Goal: Transaction & Acquisition: Purchase product/service

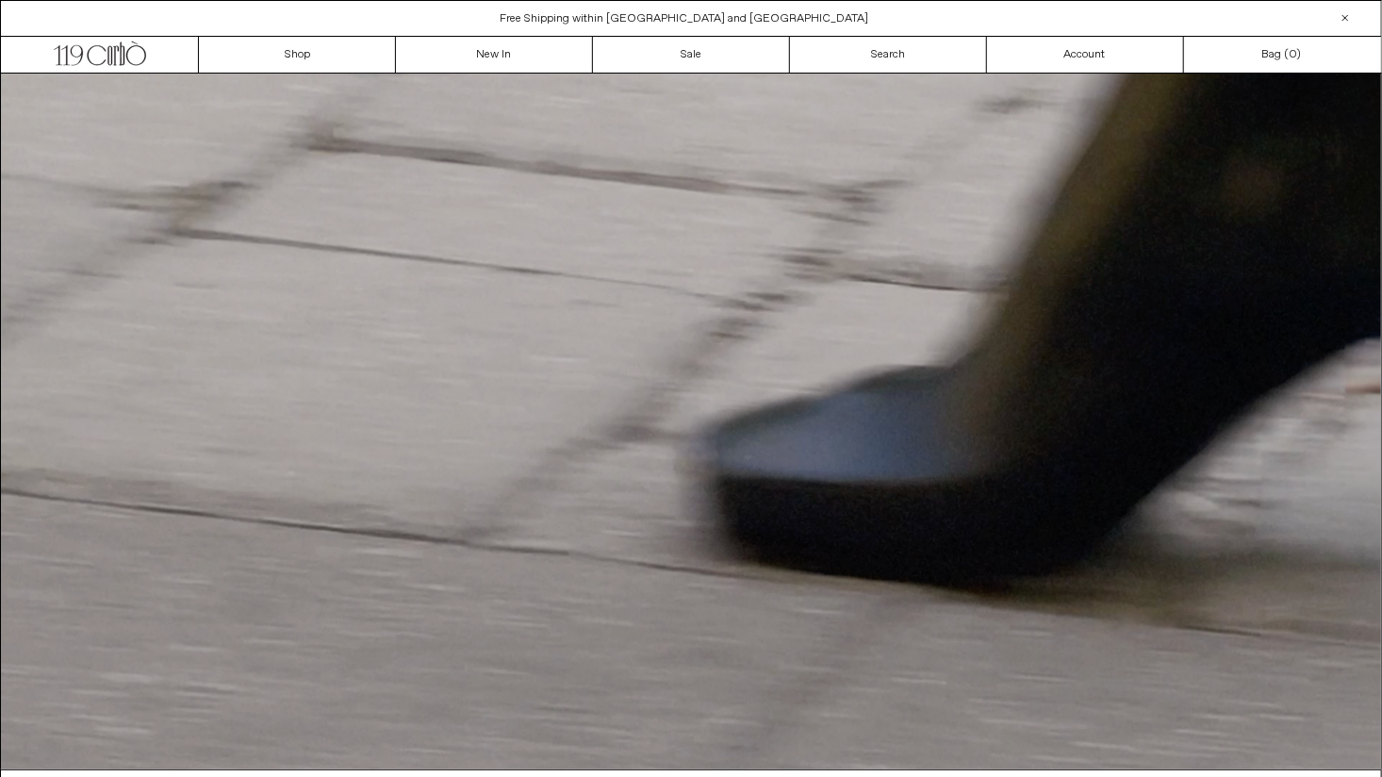
click at [51, 128] on div "Close dialog JOIN OUR MAILING LIST Subscribe to receive 10% off your first purc…" at bounding box center [691, 388] width 1382 height 777
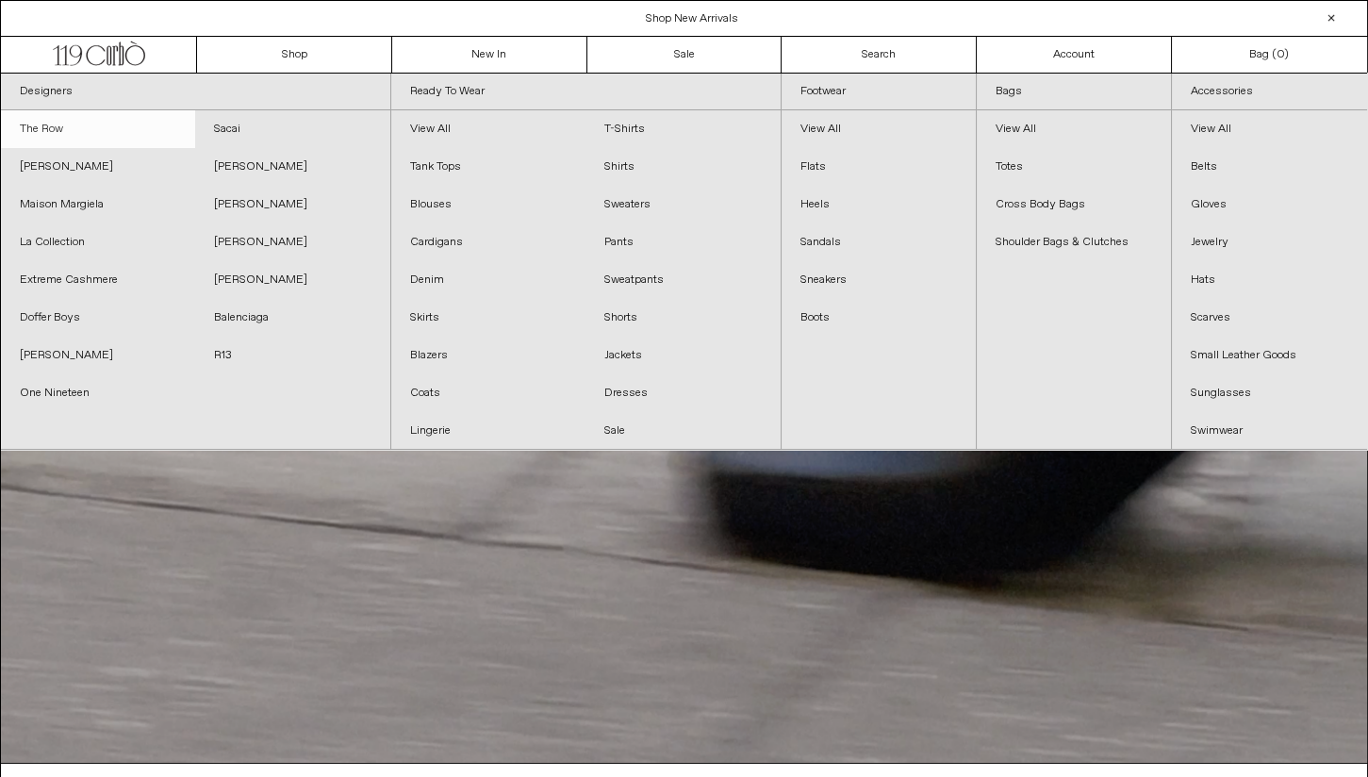
click at [34, 121] on link "The Row" at bounding box center [98, 129] width 194 height 38
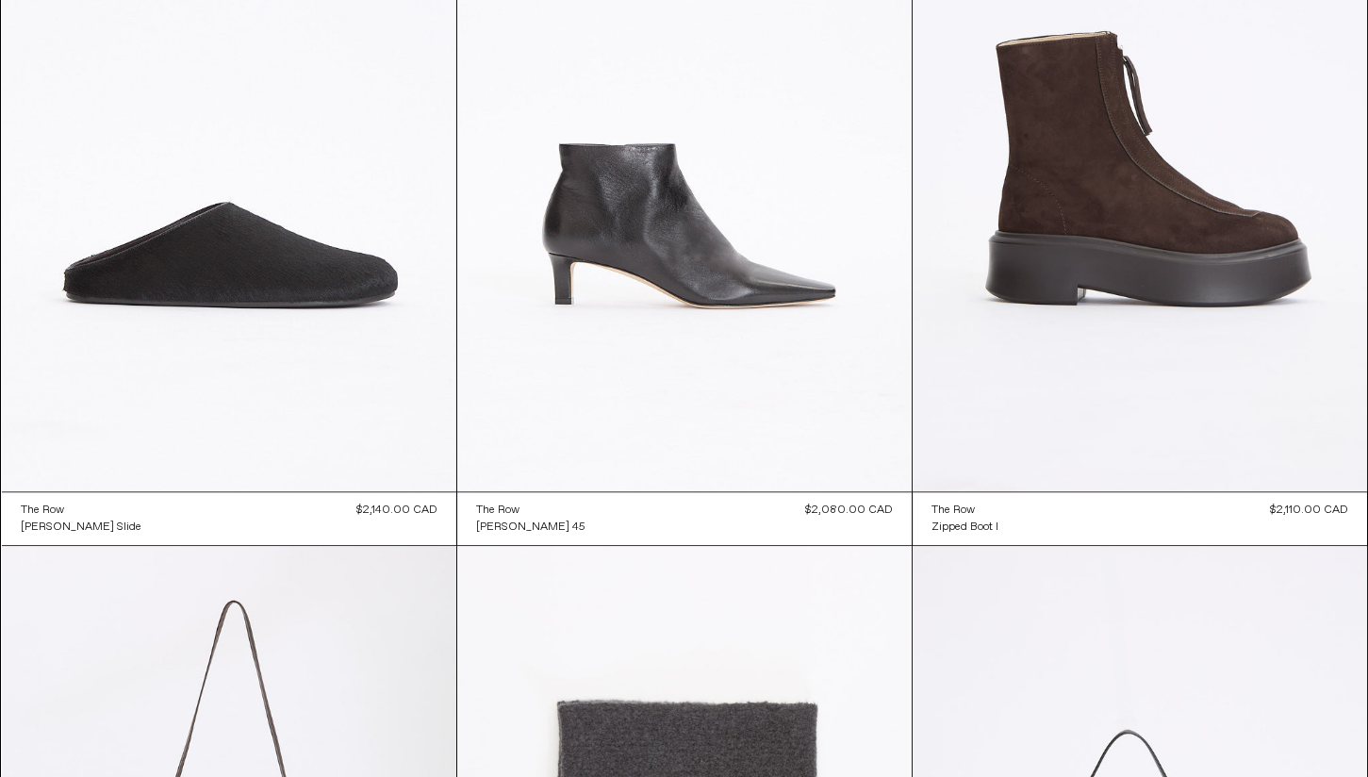
scroll to position [2985, 0]
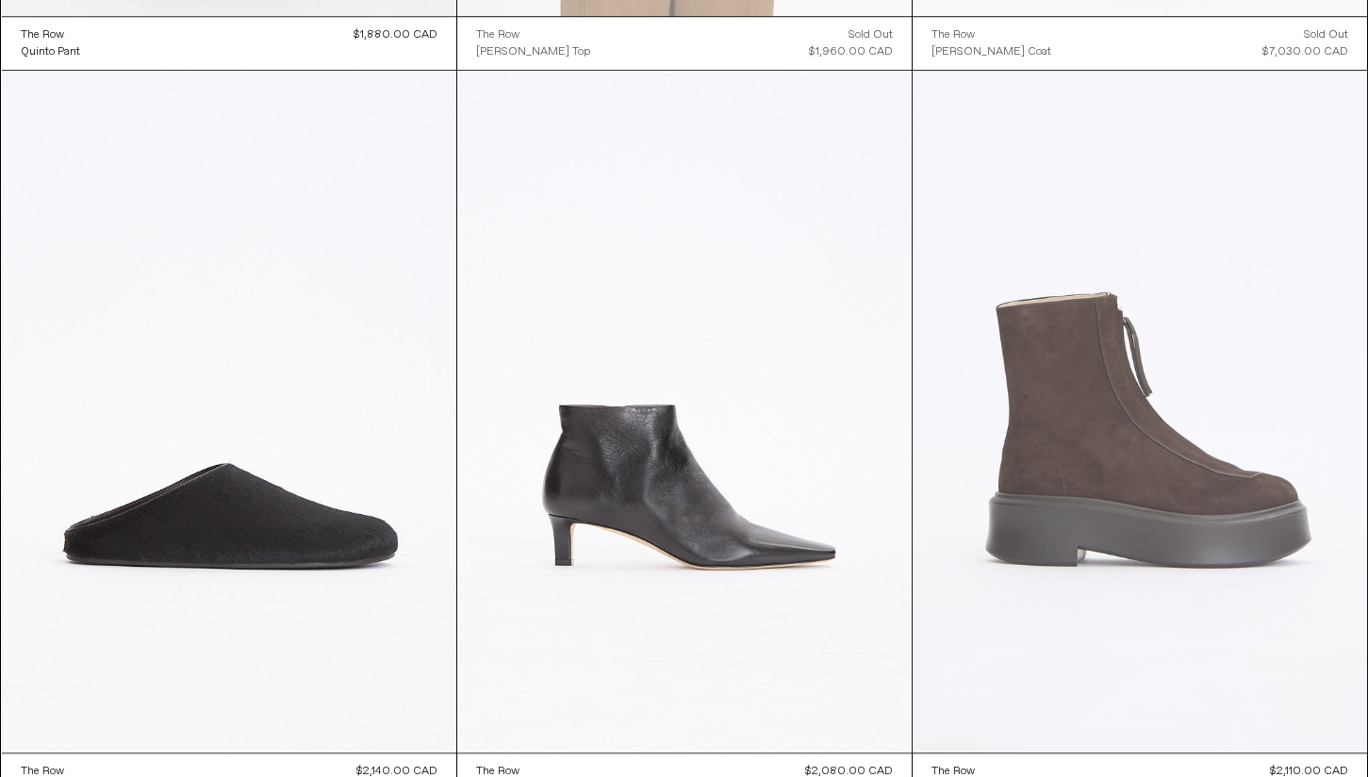
click at [1193, 452] on at bounding box center [1140, 412] width 454 height 682
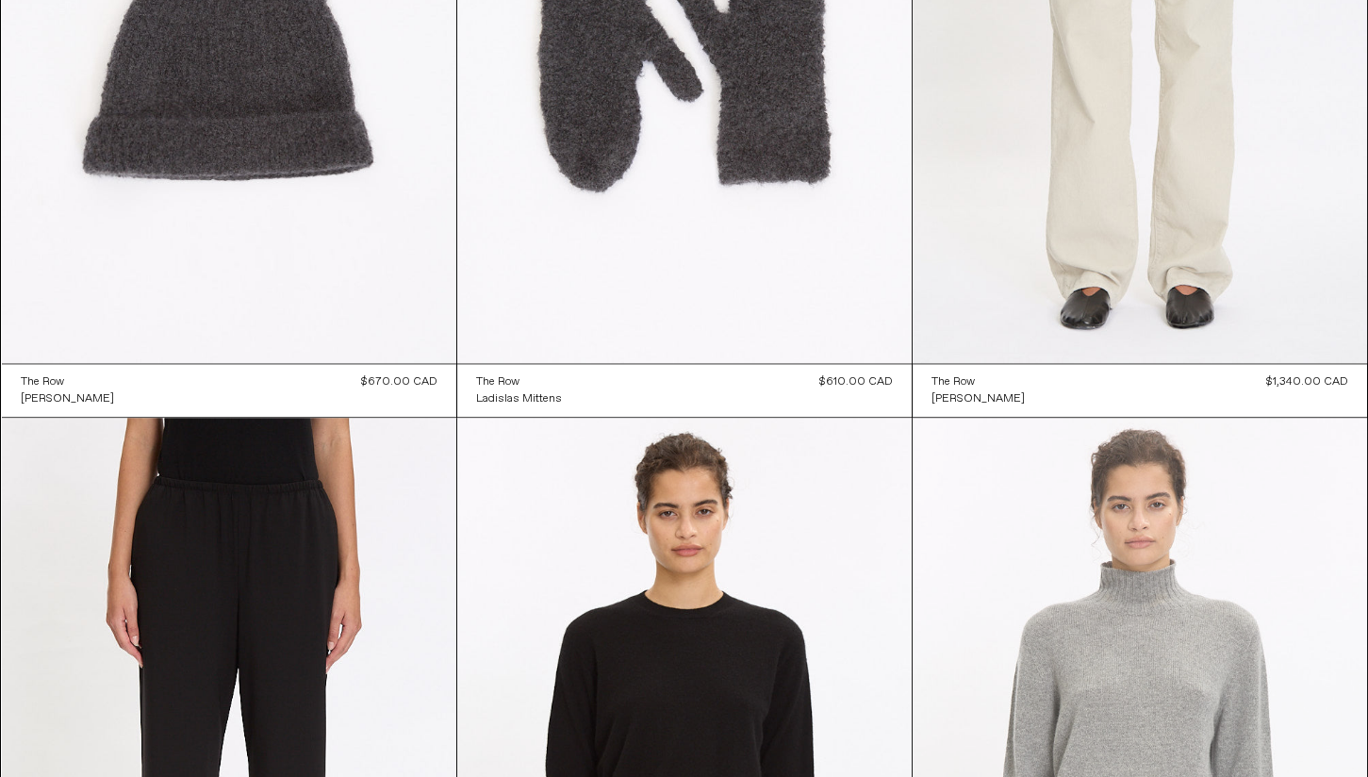
scroll to position [5029, 0]
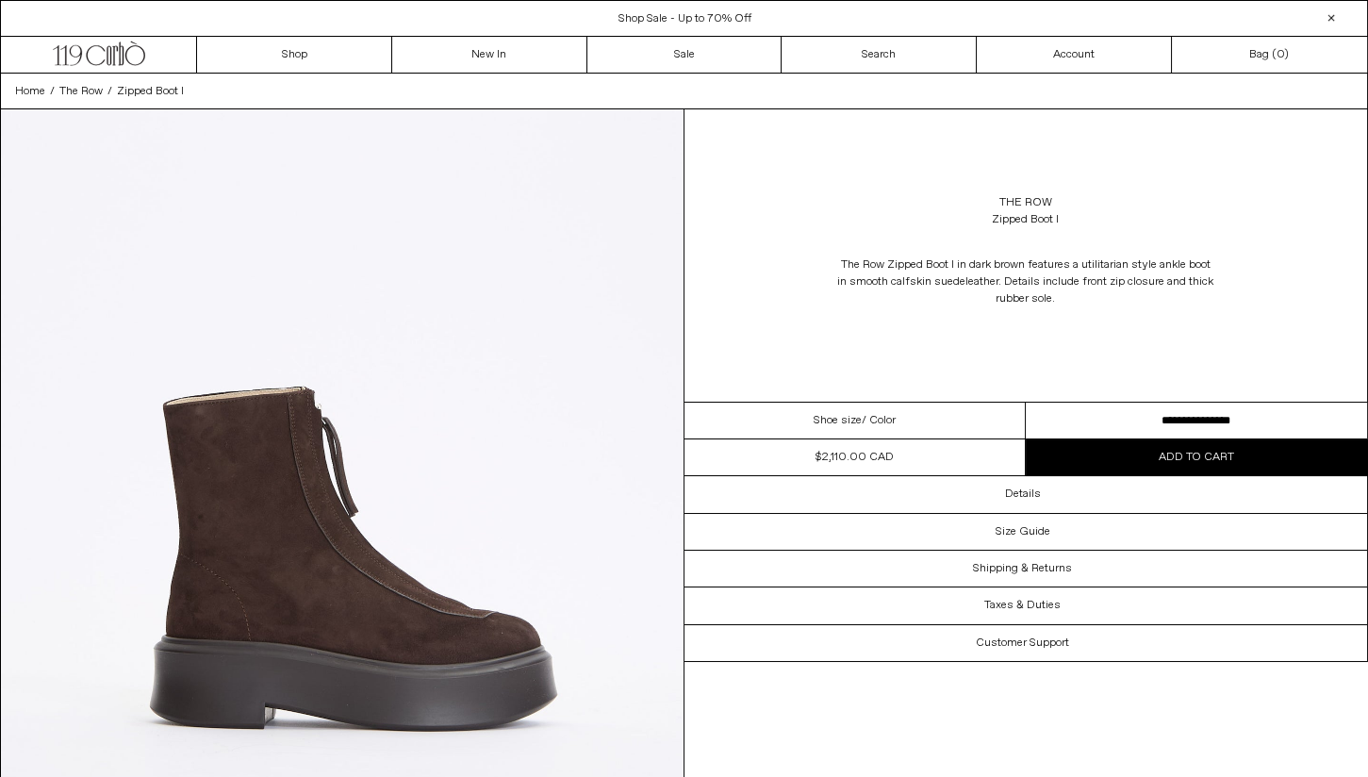
click at [1198, 421] on select "**********" at bounding box center [1196, 421] width 341 height 37
